Goal: Find contact information: Find contact information

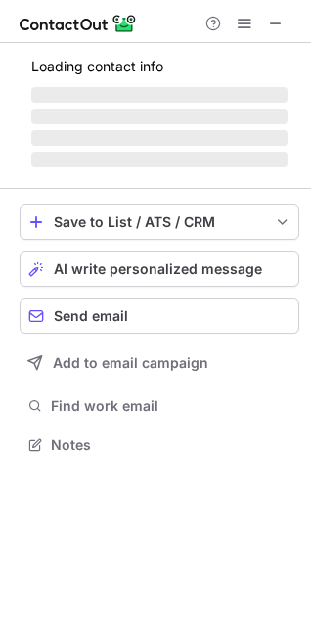
scroll to position [475, 311]
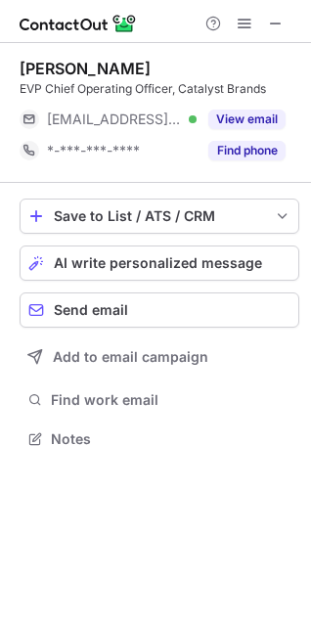
scroll to position [426, 311]
click at [280, 22] on span at bounding box center [276, 24] width 16 height 16
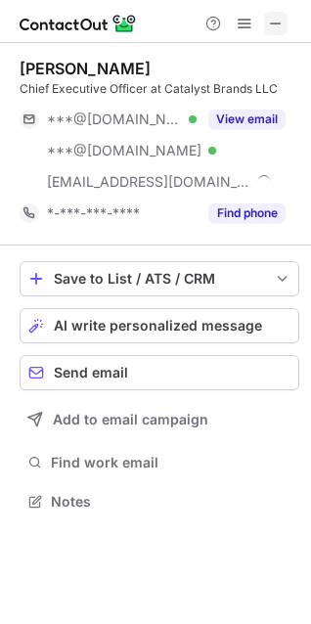
scroll to position [488, 311]
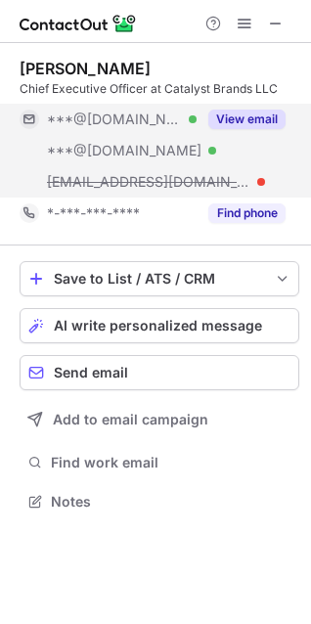
click at [269, 119] on button "View email" at bounding box center [246, 120] width 77 height 20
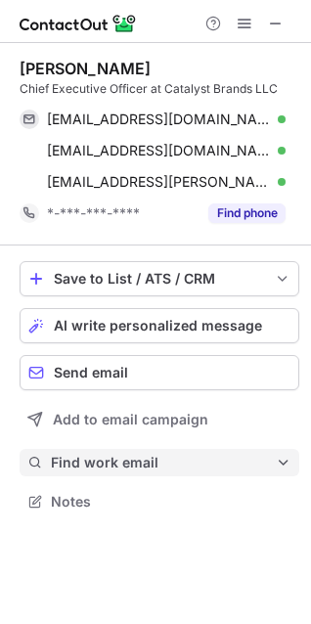
click at [133, 464] on span "Find work email" at bounding box center [163, 463] width 225 height 18
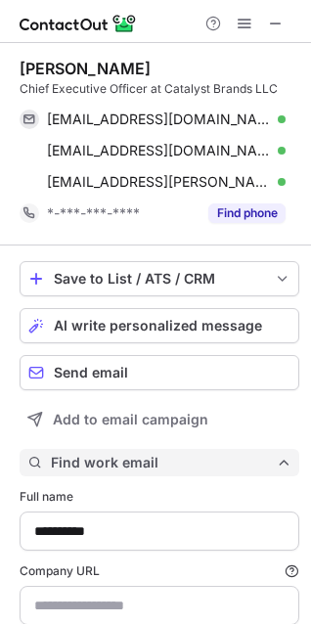
type input "**********"
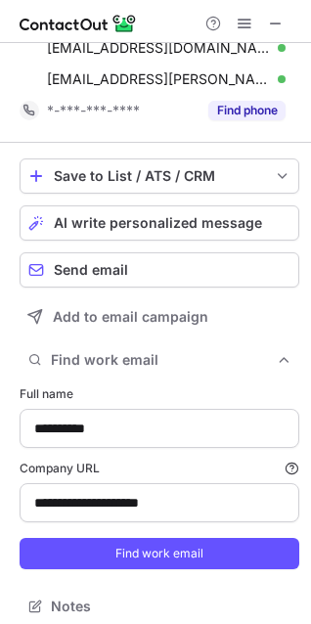
scroll to position [115, 0]
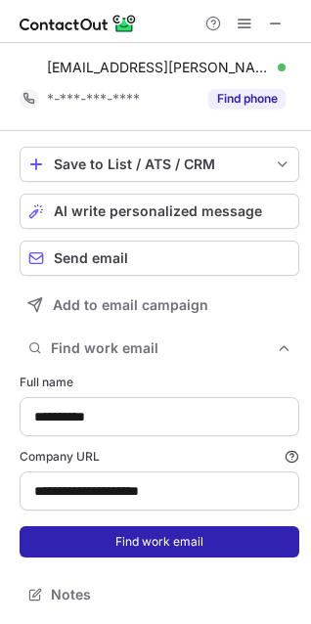
click at [175, 529] on button "Find work email" at bounding box center [160, 542] width 280 height 31
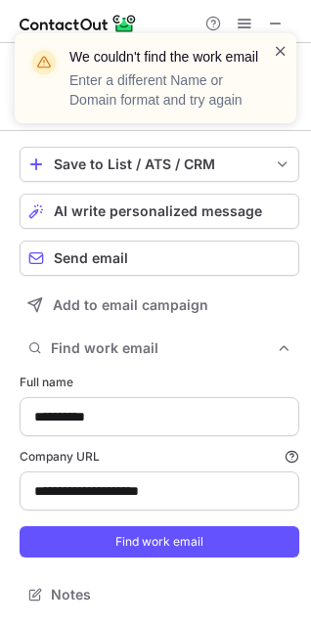
click at [278, 49] on span at bounding box center [281, 51] width 16 height 20
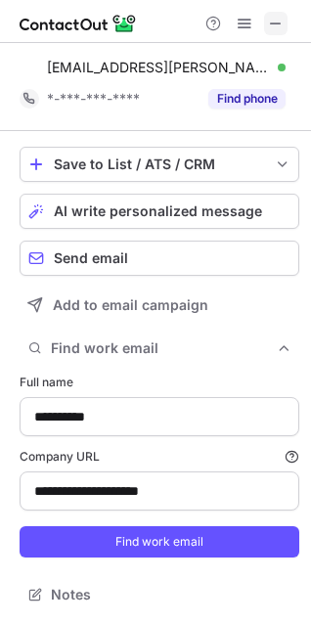
click at [274, 20] on span at bounding box center [276, 24] width 16 height 16
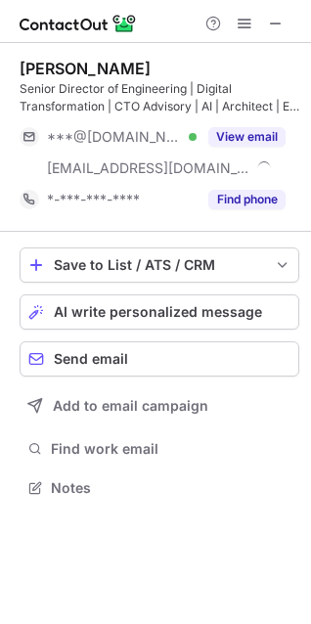
scroll to position [475, 311]
click at [277, 21] on span at bounding box center [276, 24] width 16 height 16
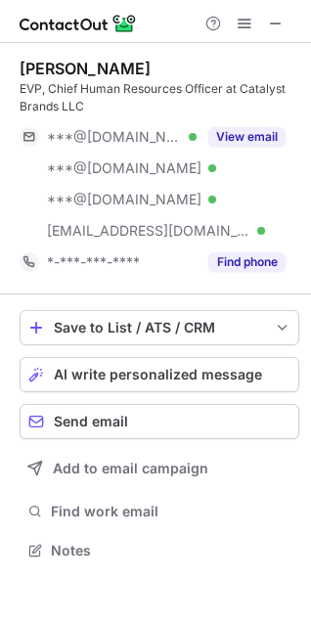
scroll to position [537, 311]
click at [280, 23] on span at bounding box center [276, 24] width 16 height 16
